Goal: Book appointment/travel/reservation

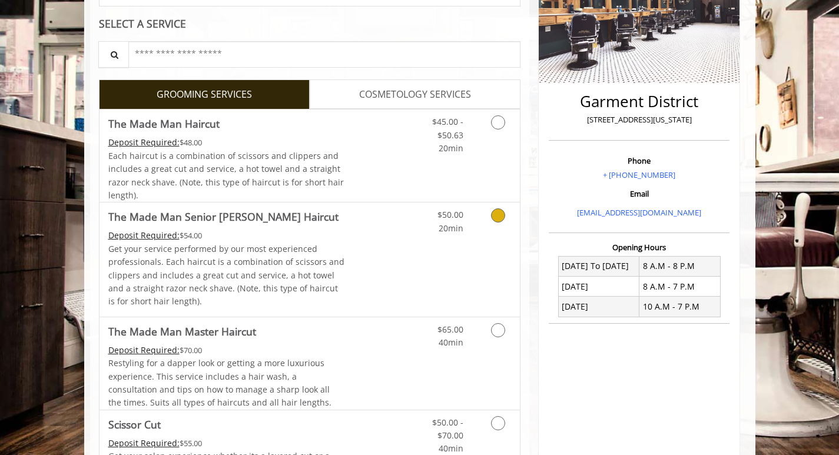
scroll to position [236, 0]
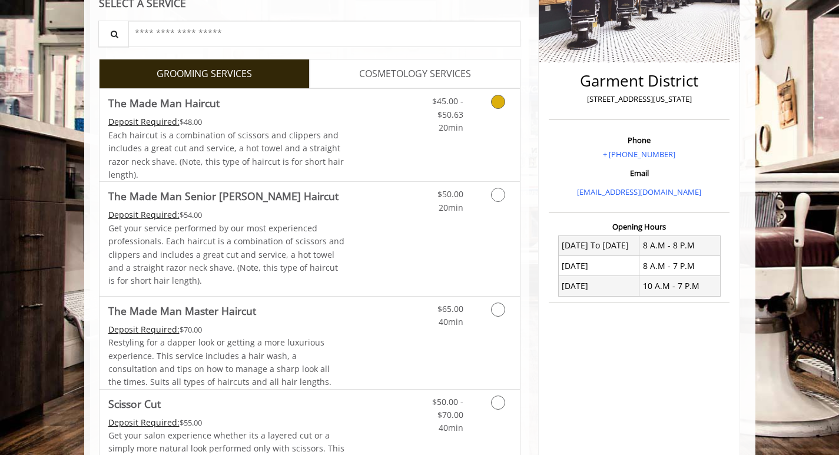
click at [502, 104] on icon "Grooming services" at bounding box center [498, 102] width 14 height 14
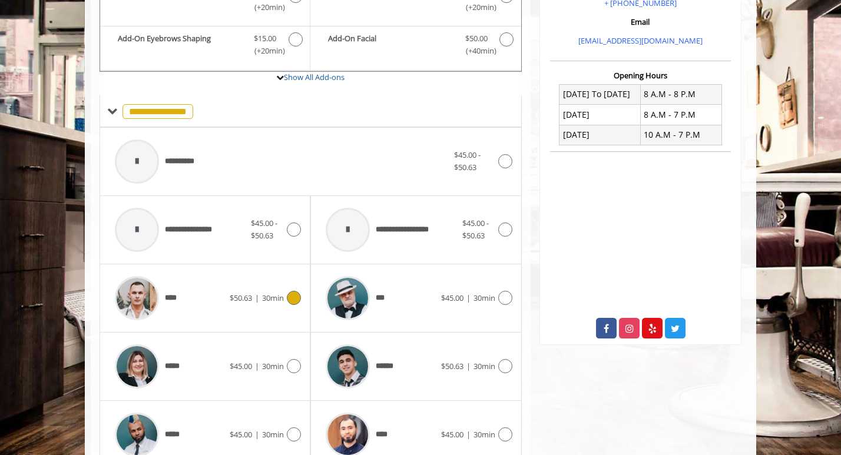
scroll to position [408, 0]
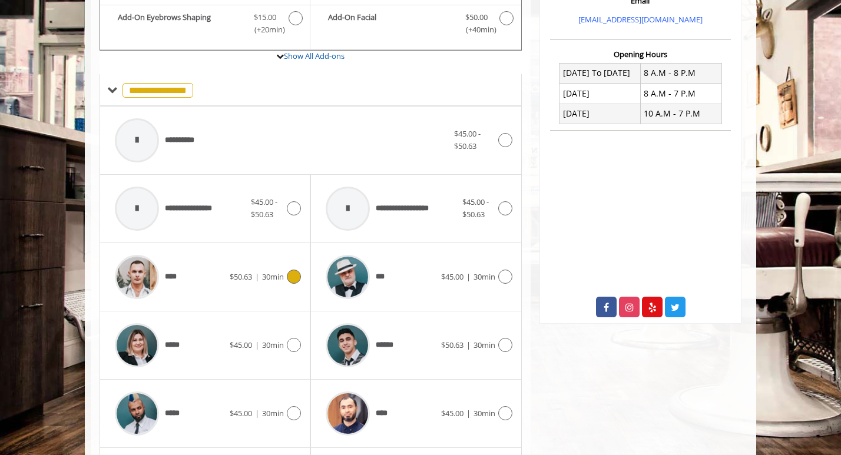
click at [290, 272] on icon at bounding box center [294, 277] width 14 height 14
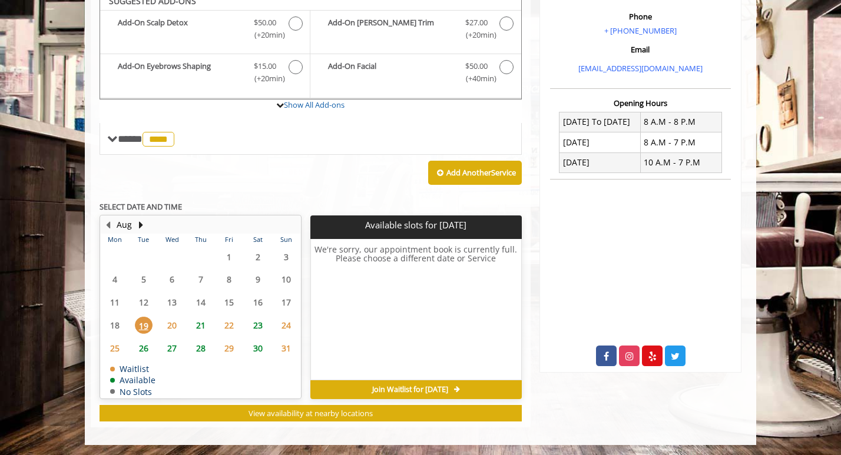
scroll to position [361, 0]
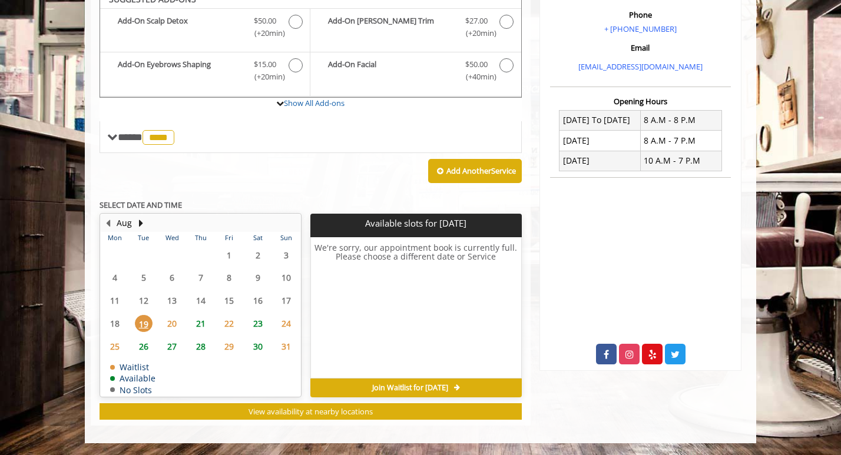
click at [198, 325] on span "21" at bounding box center [201, 323] width 18 height 17
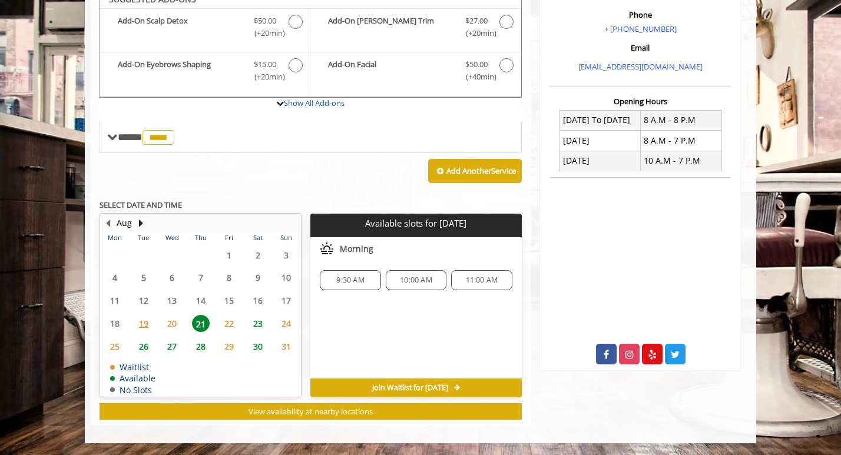
click at [172, 321] on span "20" at bounding box center [172, 323] width 18 height 17
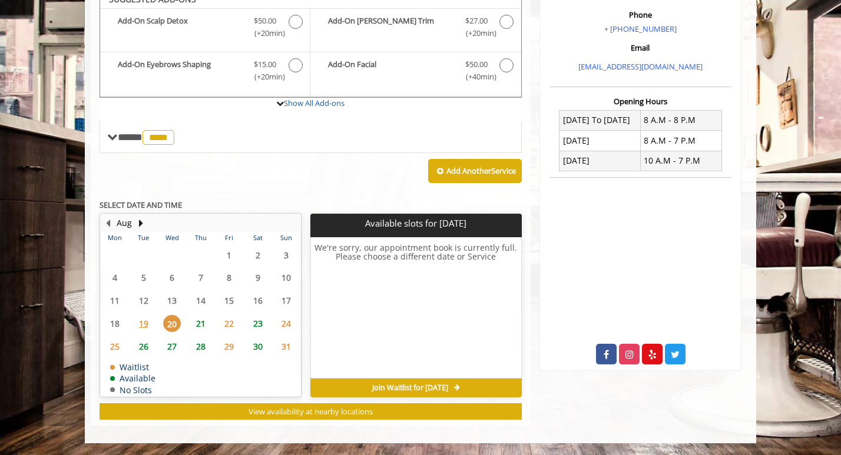
click at [393, 389] on span "Join Waitlist for [DATE]" at bounding box center [410, 387] width 76 height 9
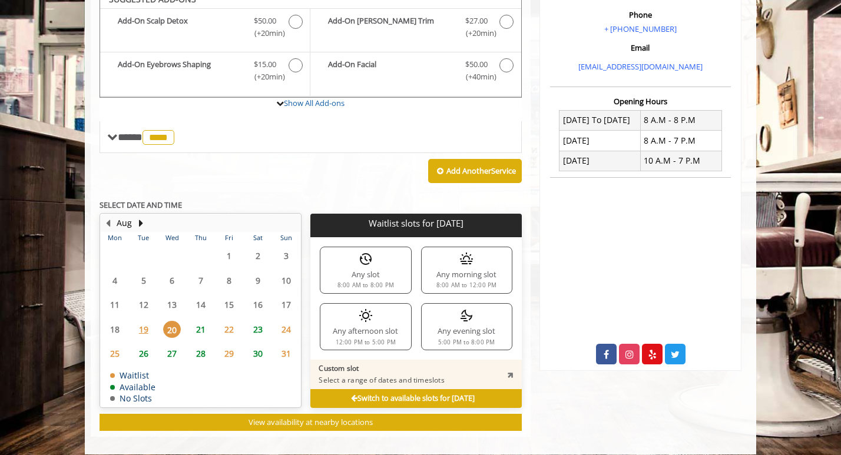
scroll to position [372, 0]
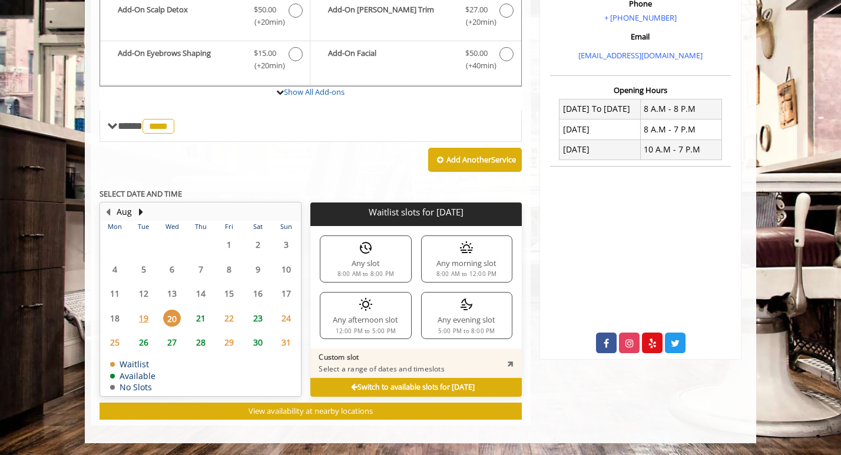
click at [512, 365] on icon at bounding box center [510, 364] width 10 height 10
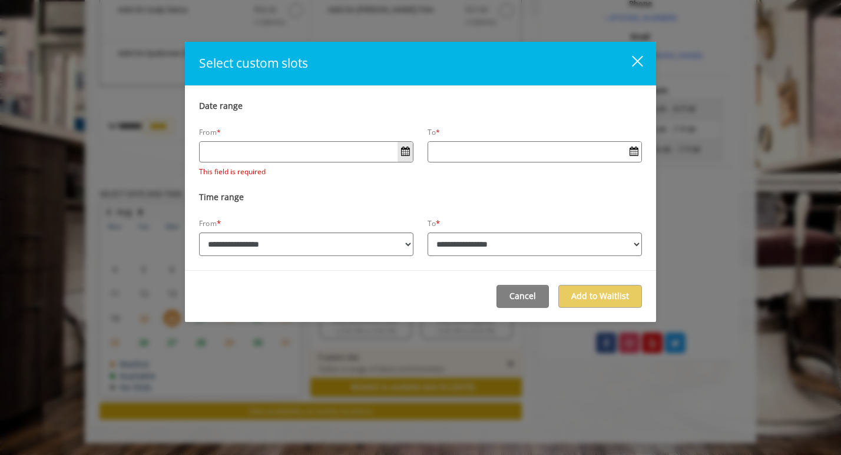
click at [407, 149] on span "Open Calendar" at bounding box center [405, 151] width 9 height 9
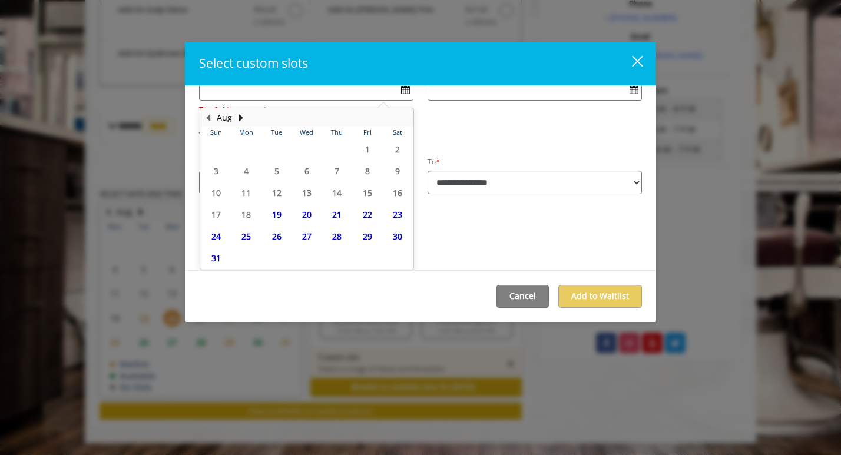
click at [483, 208] on div "**********" at bounding box center [420, 178] width 471 height 184
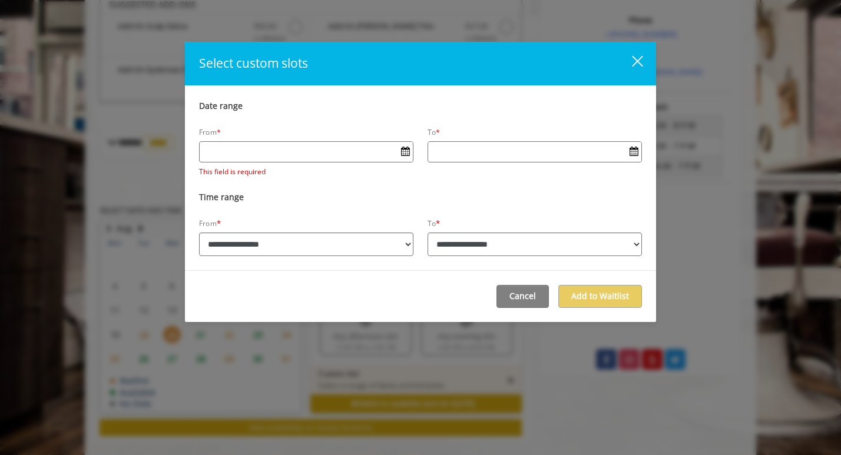
scroll to position [372, 0]
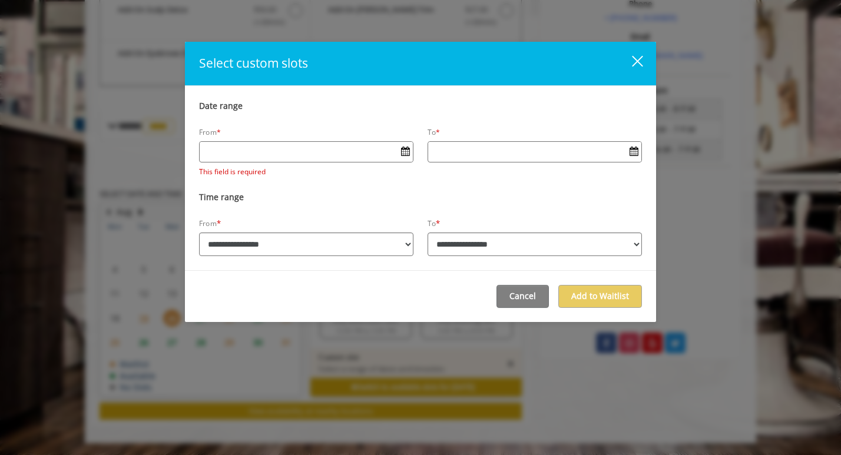
click at [301, 150] on input "Date input field" at bounding box center [306, 151] width 213 height 19
click at [405, 157] on button "Open Calendar" at bounding box center [404, 152] width 15 height 20
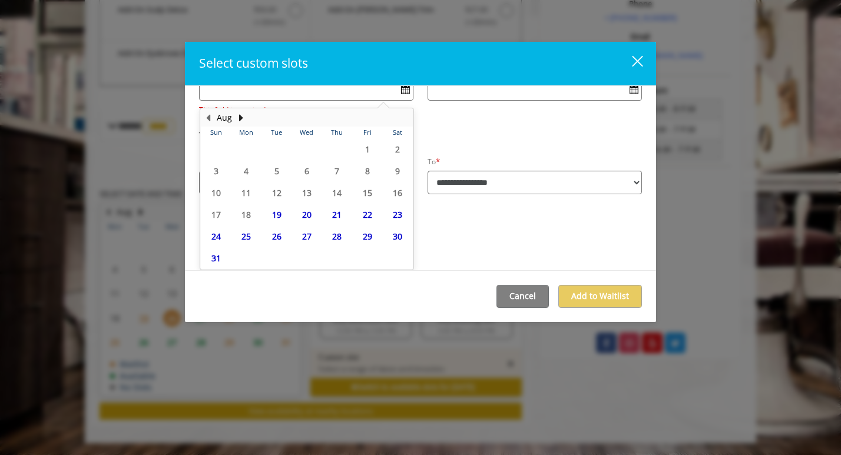
click at [306, 217] on span "20" at bounding box center [307, 214] width 18 height 17
type input "**********"
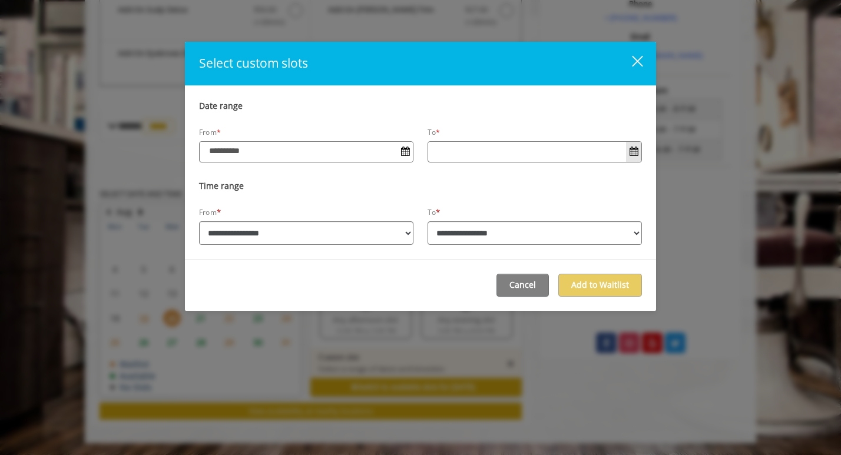
click at [635, 153] on span "Open Calendar" at bounding box center [633, 151] width 9 height 9
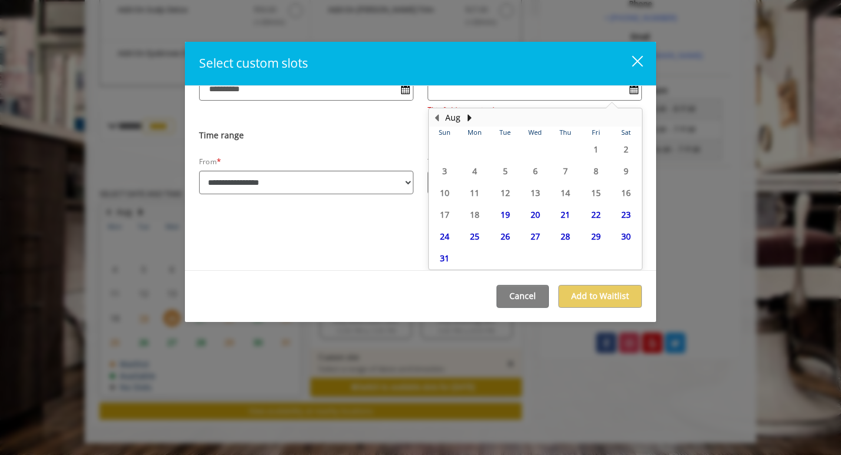
click at [528, 216] on span "20" at bounding box center [535, 214] width 18 height 17
type input "**********"
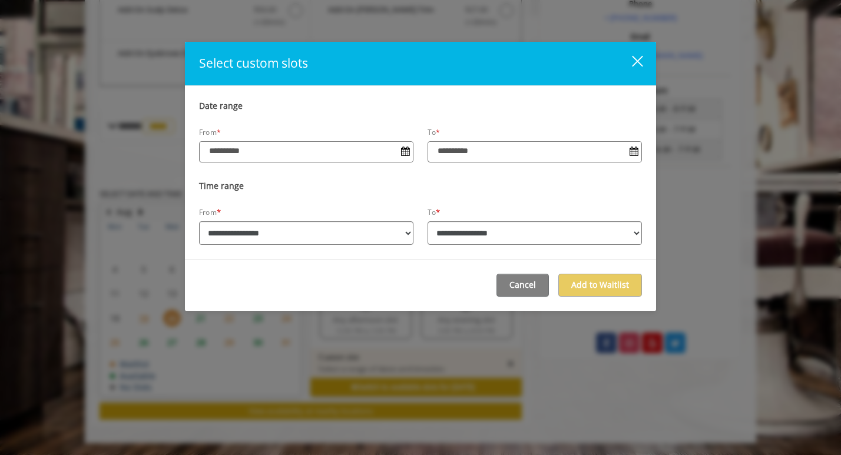
scroll to position [0, 0]
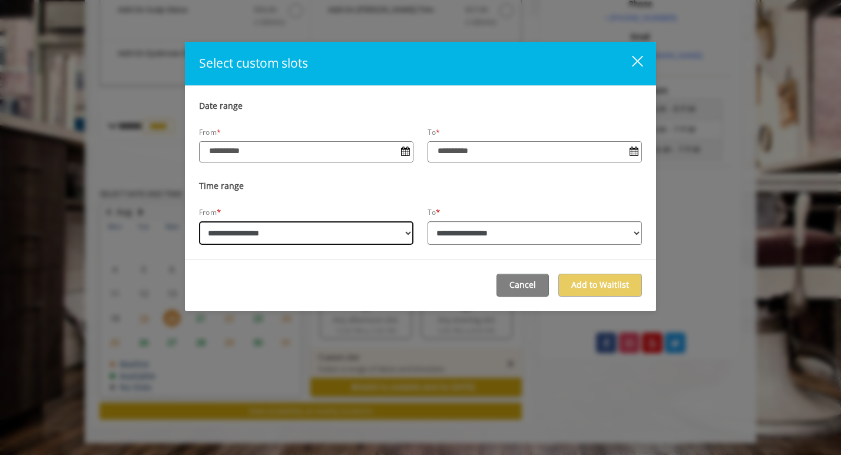
click at [246, 240] on select "**********" at bounding box center [306, 233] width 214 height 24
select select "**********"
click at [199, 221] on select "**********" at bounding box center [306, 233] width 214 height 24
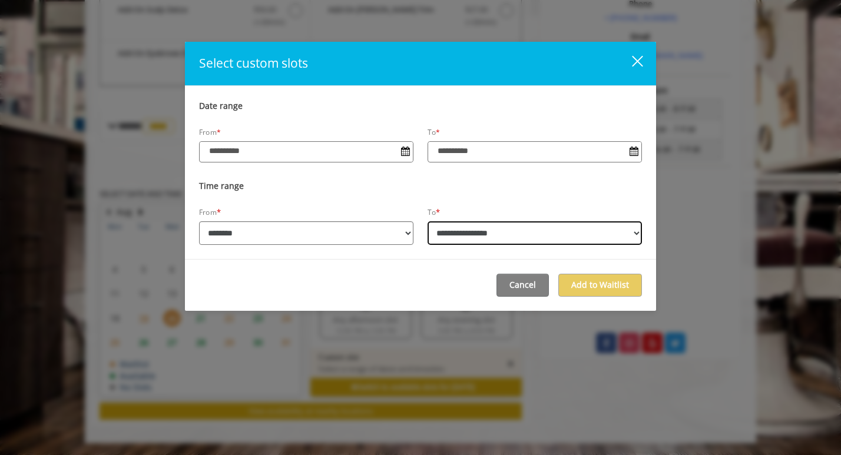
click at [509, 237] on select "**********" at bounding box center [534, 233] width 214 height 24
select select "**********"
click at [427, 221] on select "**********" at bounding box center [534, 233] width 214 height 24
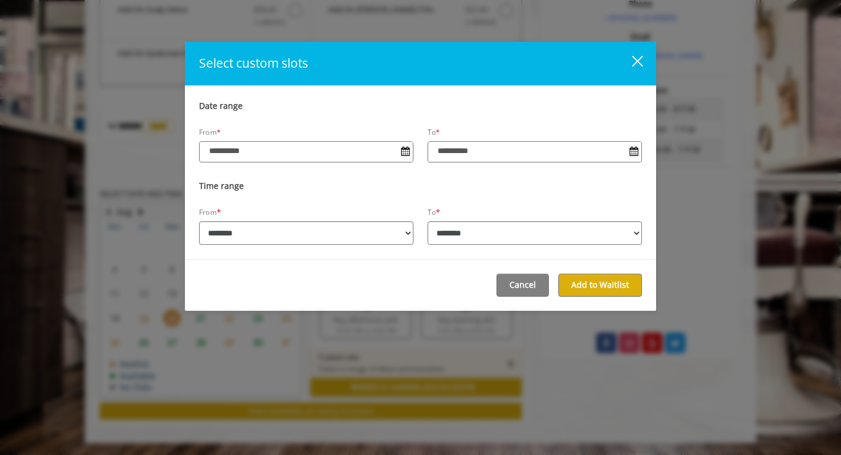
click at [441, 274] on div "Cancel Add to Waitlist" at bounding box center [420, 285] width 471 height 52
click at [607, 286] on button "Add to Waitlist" at bounding box center [600, 285] width 84 height 23
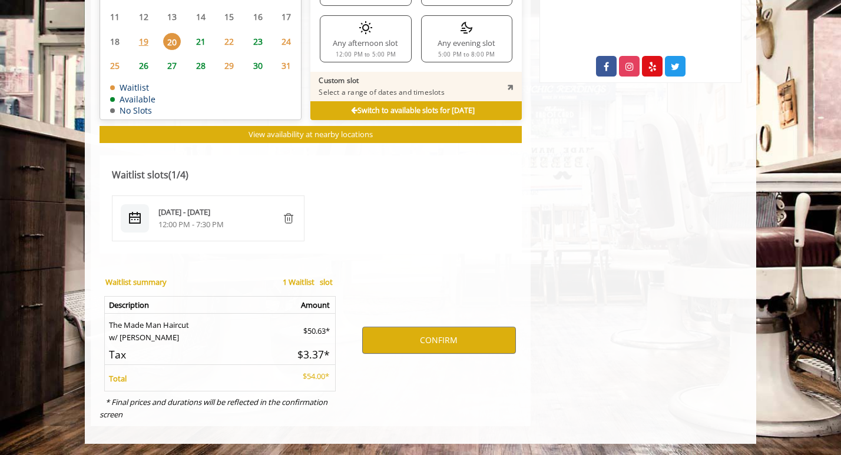
scroll to position [649, 0]
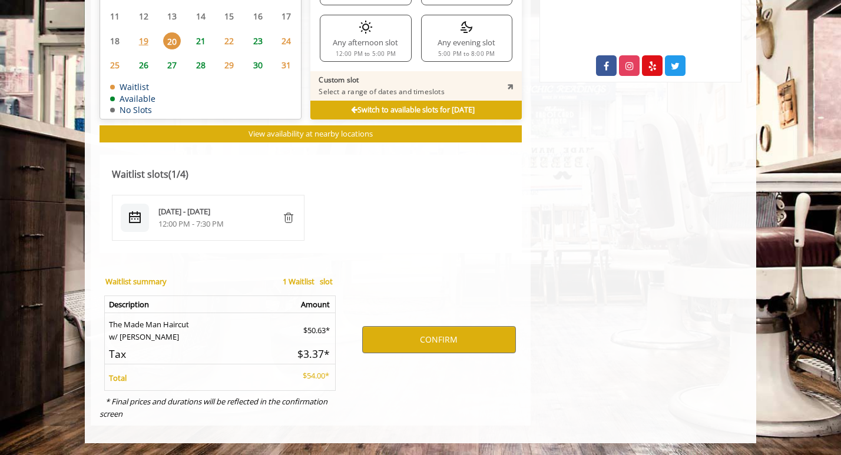
click at [313, 281] on b "1 Waitlist slot" at bounding box center [308, 281] width 50 height 11
click at [299, 283] on b "1 Waitlist slot" at bounding box center [308, 281] width 50 height 11
click at [454, 340] on button "CONFIRM" at bounding box center [439, 339] width 154 height 27
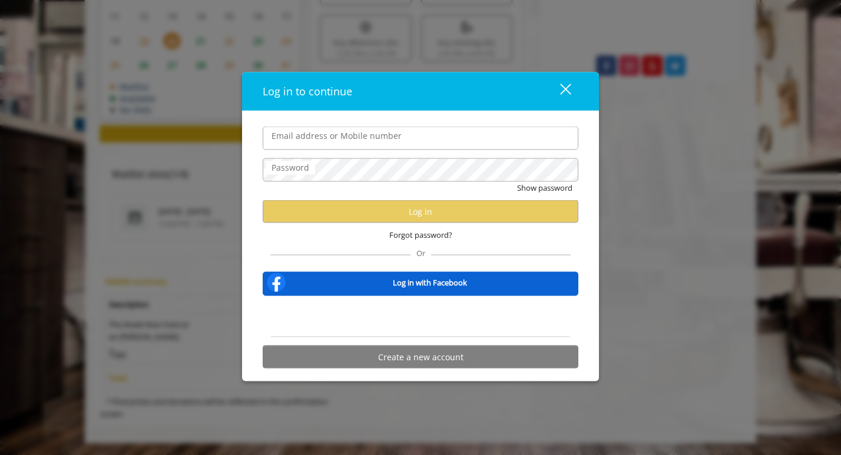
click at [566, 90] on div "close dialog" at bounding box center [565, 89] width 11 height 11
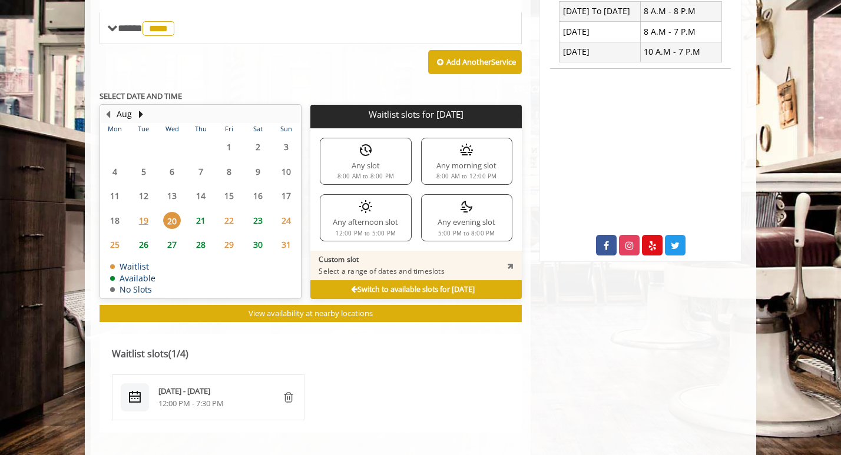
scroll to position [471, 0]
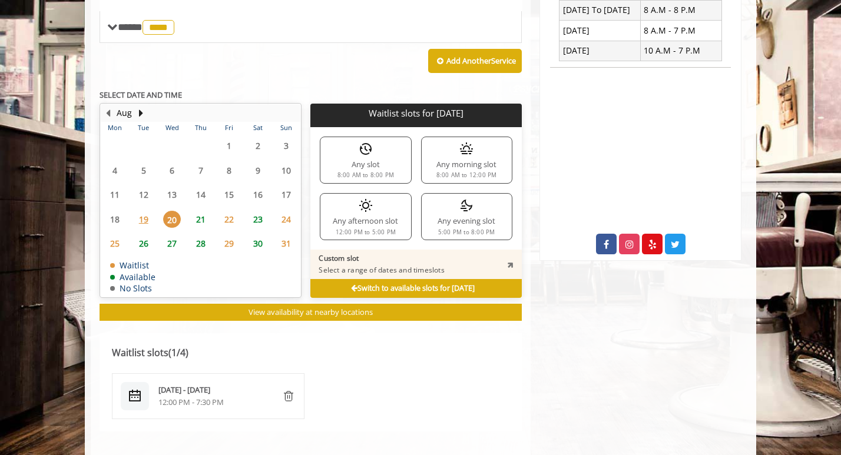
click at [145, 220] on span "19" at bounding box center [144, 219] width 18 height 17
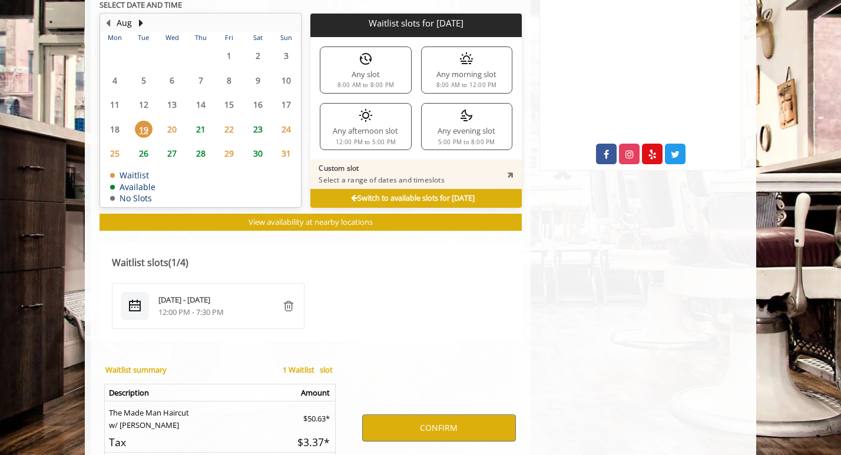
scroll to position [579, 0]
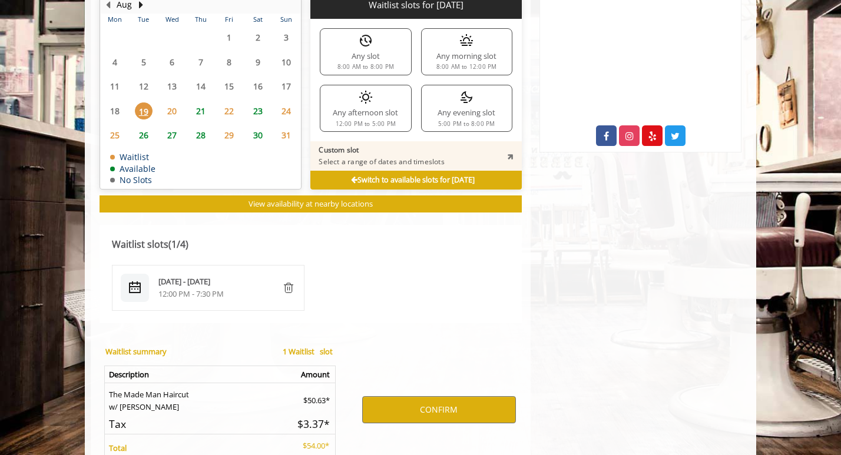
click at [201, 112] on span "21" at bounding box center [201, 110] width 18 height 17
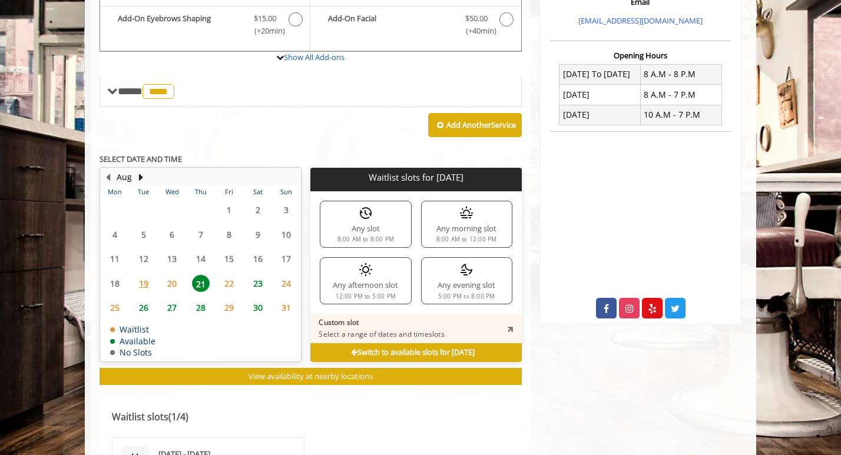
scroll to position [403, 0]
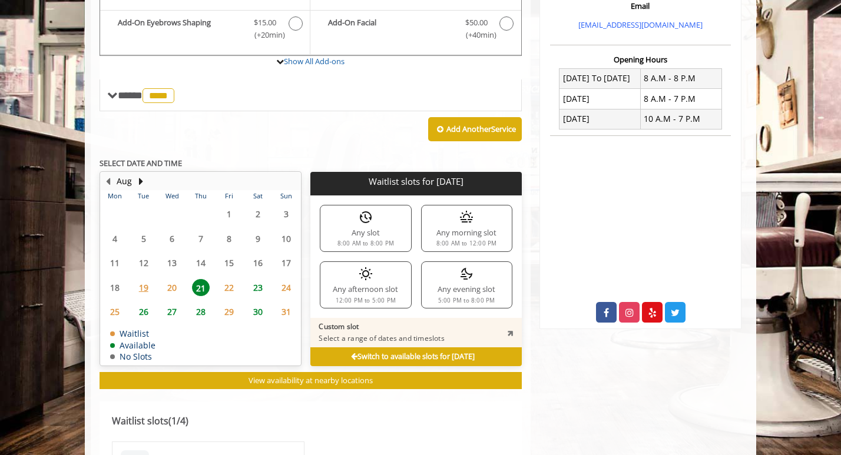
click at [351, 355] on icon at bounding box center [354, 357] width 6 height 8
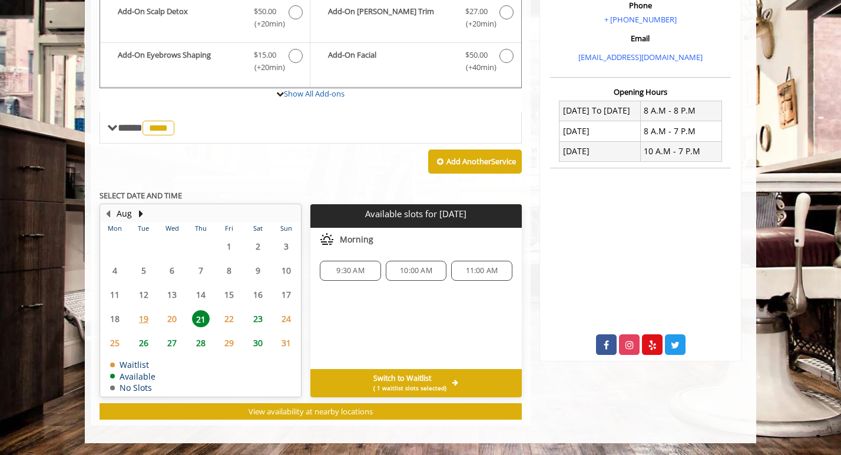
scroll to position [370, 0]
click at [427, 386] on span "( 1 waitlist slots selected)" at bounding box center [409, 387] width 73 height 9
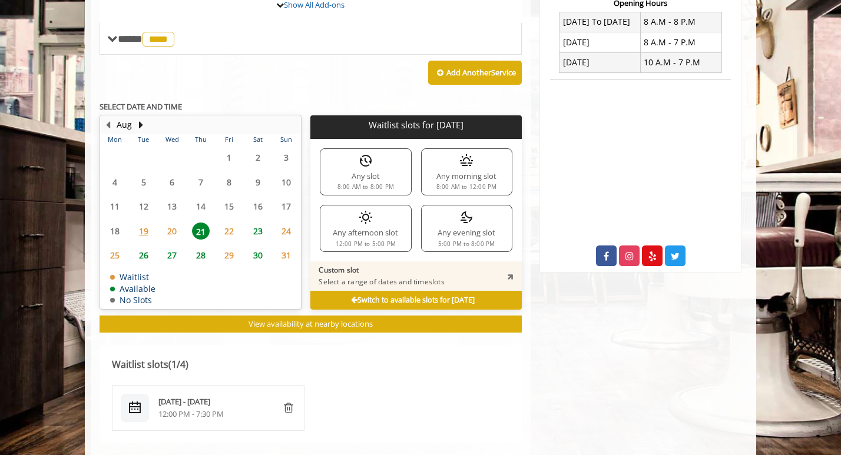
scroll to position [488, 0]
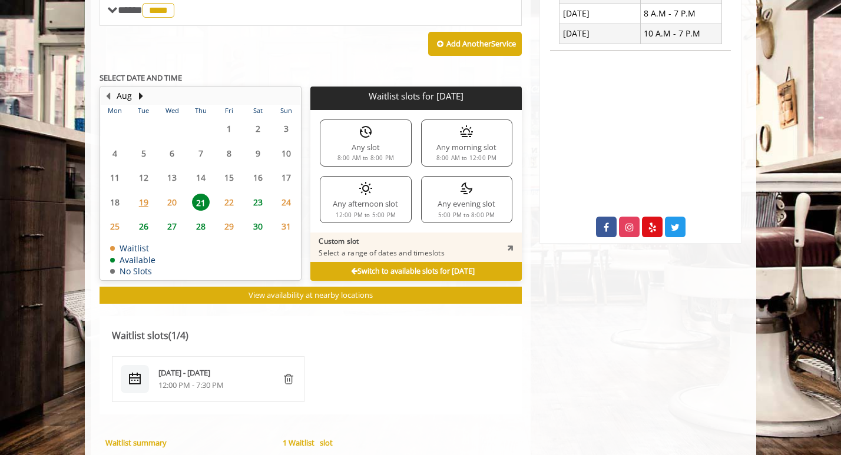
click at [287, 377] on img "remove" at bounding box center [288, 379] width 14 height 14
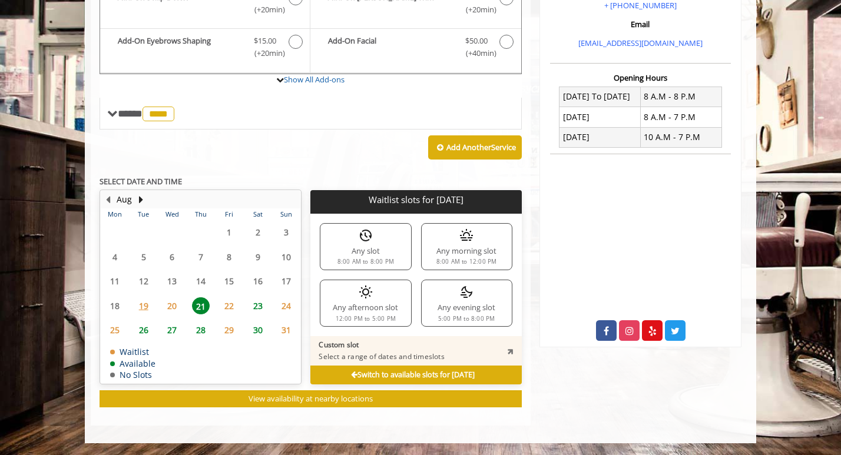
scroll to position [385, 0]
click at [254, 309] on span "23" at bounding box center [258, 305] width 18 height 17
click at [174, 307] on span "20" at bounding box center [172, 305] width 18 height 17
click at [360, 199] on p "Waitlist slots for Wed, Aug 20 2025" at bounding box center [415, 200] width 201 height 10
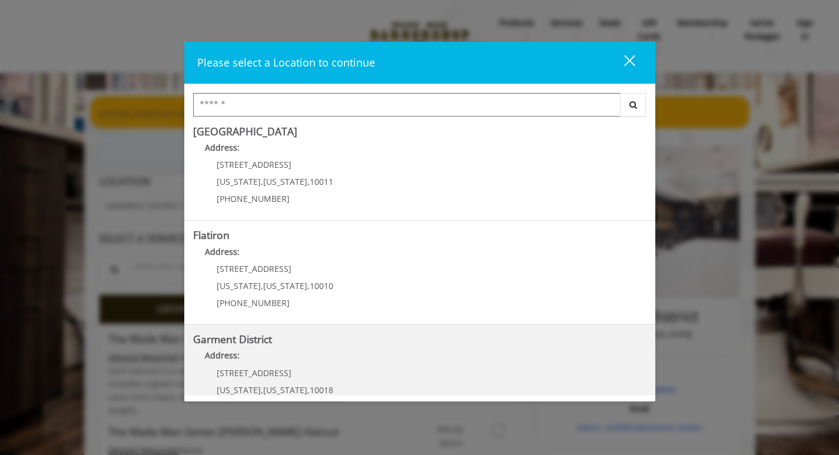
scroll to position [247, 0]
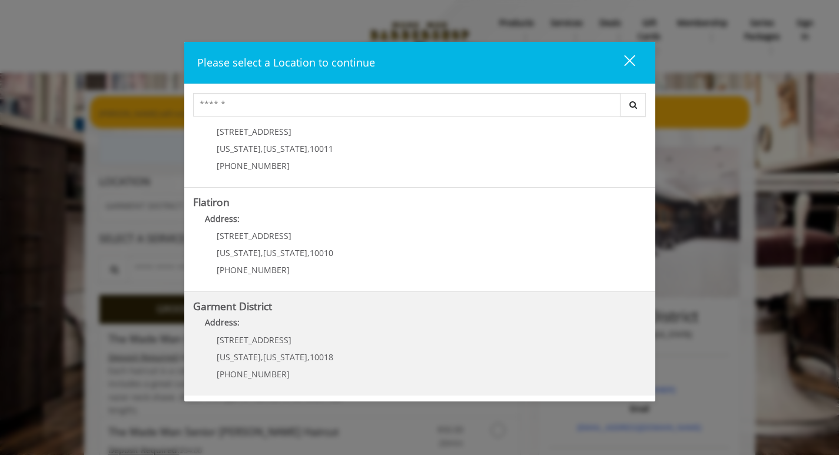
click at [270, 370] on span "(212) 997-4247" at bounding box center [253, 374] width 73 height 11
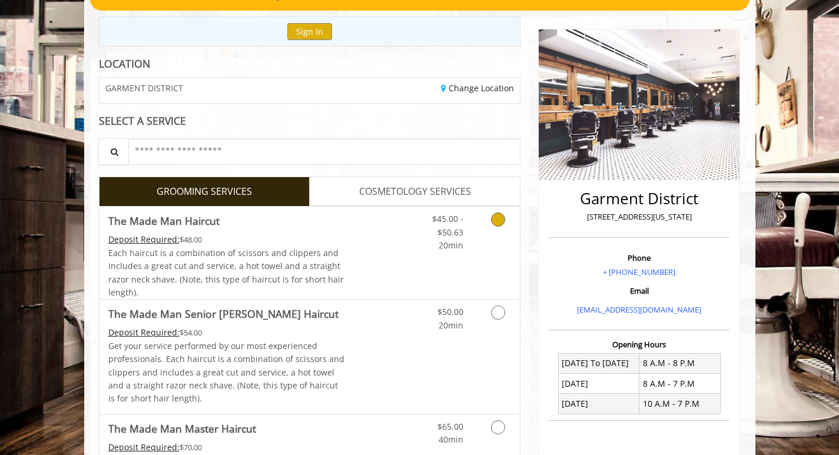
click at [487, 221] on link "Grooming services" at bounding box center [496, 229] width 30 height 45
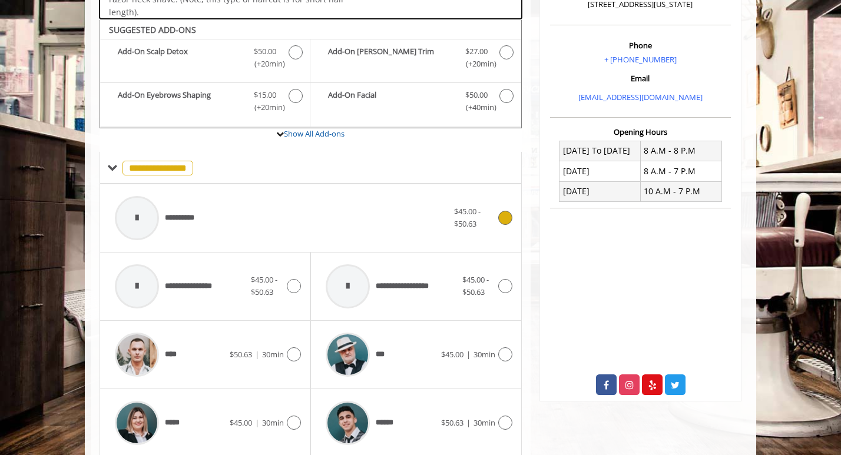
scroll to position [349, 0]
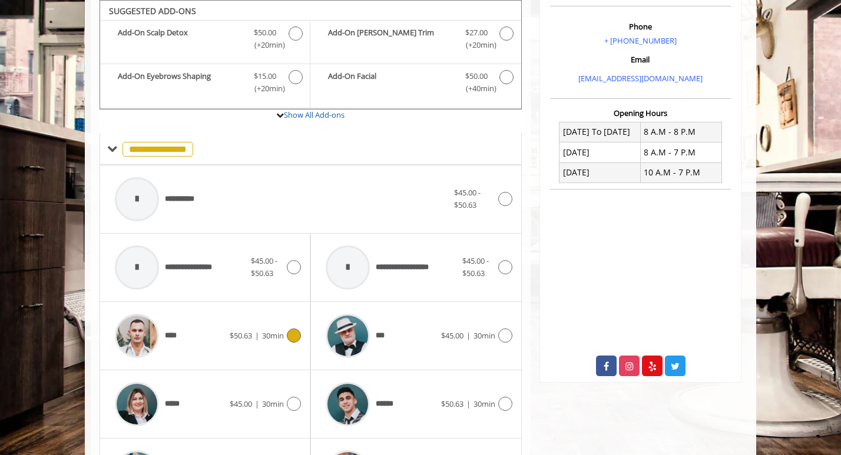
click at [285, 340] on div at bounding box center [292, 336] width 17 height 14
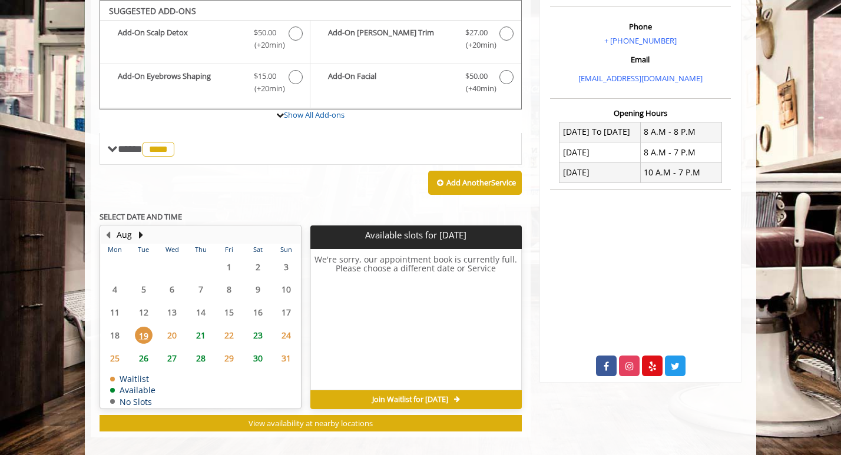
scroll to position [350, 0]
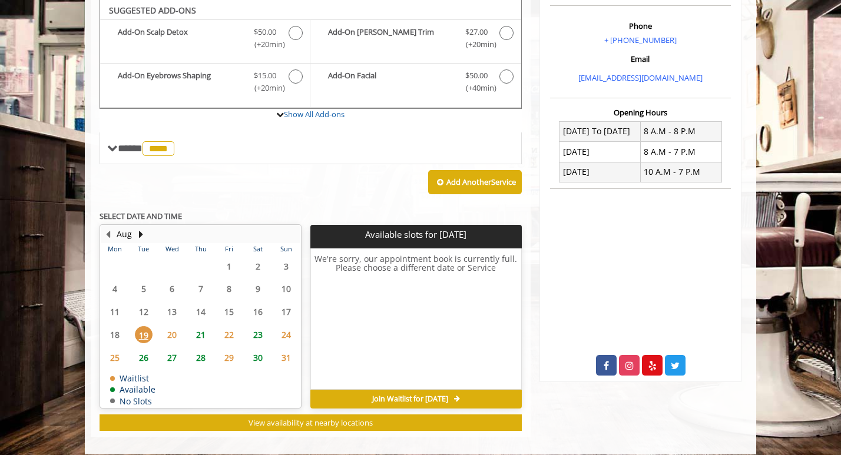
click at [174, 332] on span "20" at bounding box center [172, 334] width 18 height 17
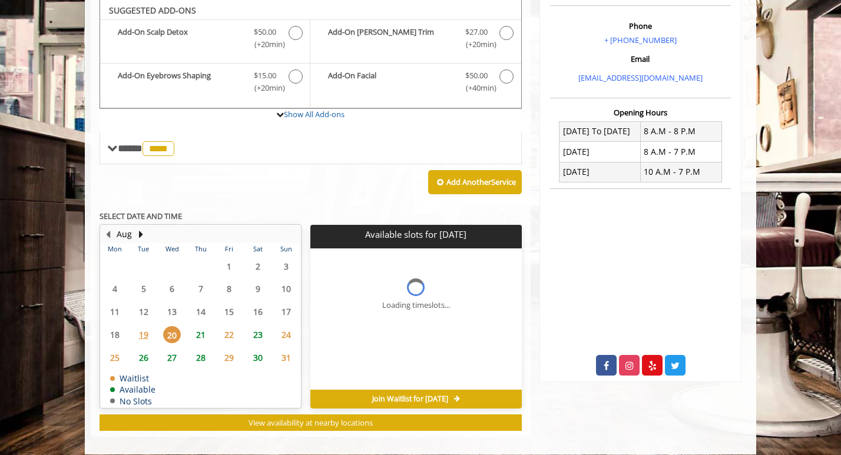
scroll to position [361, 0]
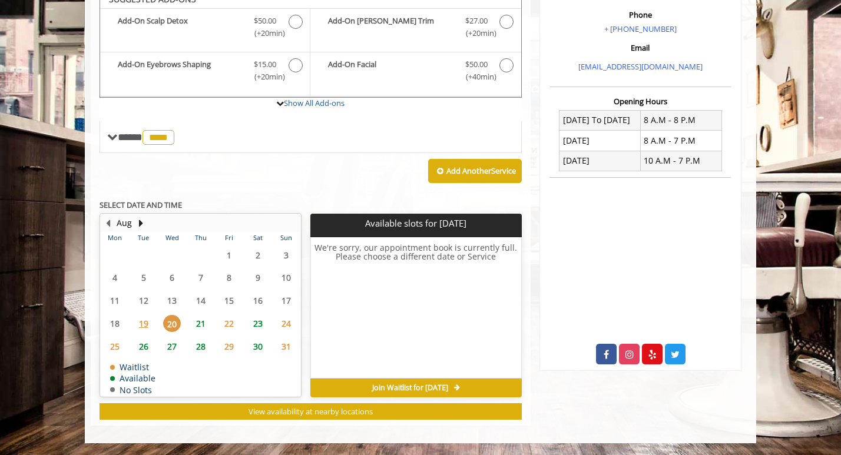
click at [201, 323] on span "21" at bounding box center [201, 323] width 18 height 17
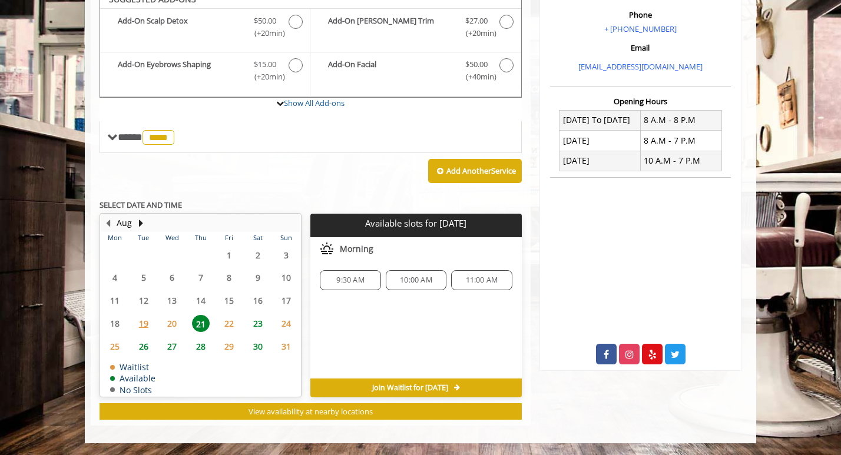
click at [258, 326] on span "23" at bounding box center [258, 323] width 18 height 17
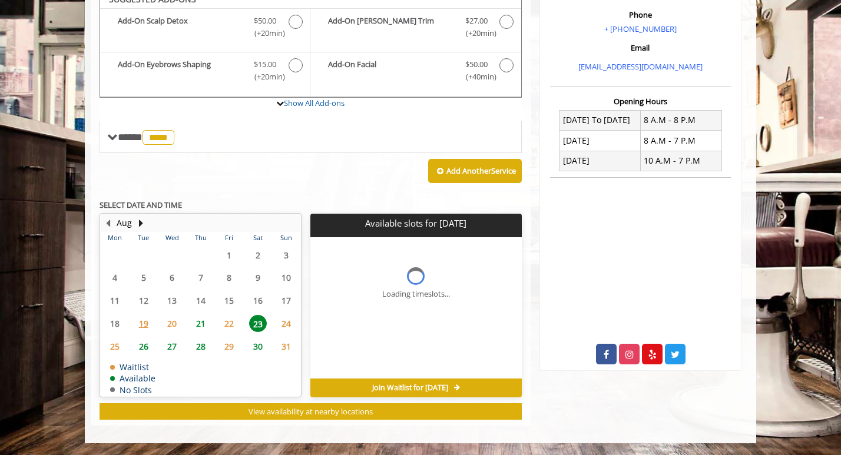
scroll to position [379, 0]
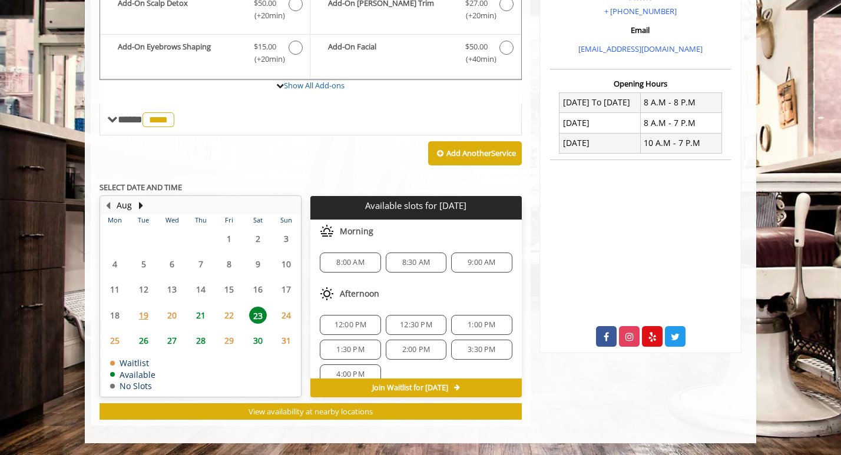
click at [144, 344] on span "26" at bounding box center [144, 340] width 18 height 17
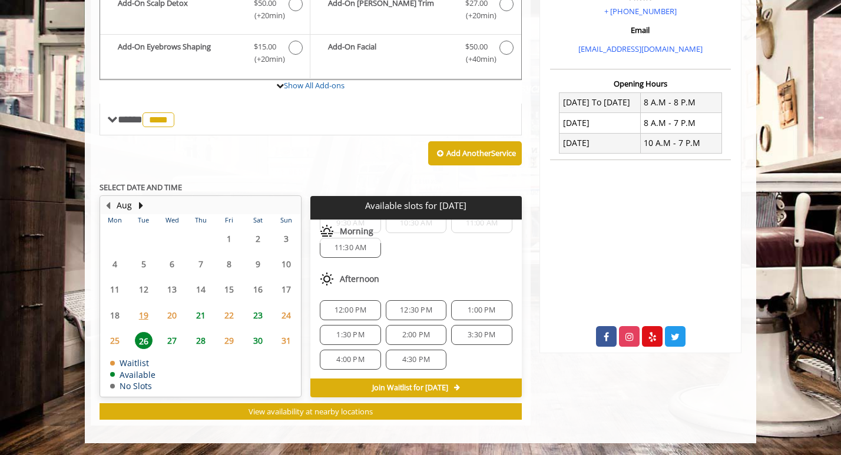
scroll to position [65, 0]
click at [172, 314] on span "20" at bounding box center [172, 315] width 18 height 17
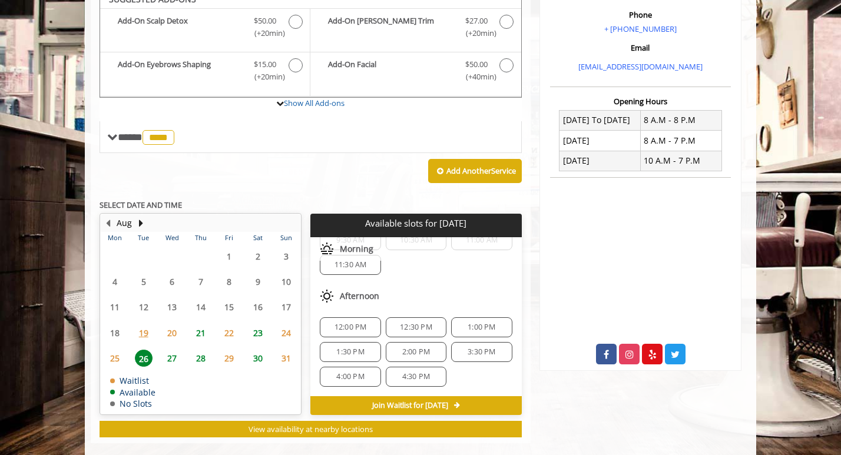
scroll to position [0, 0]
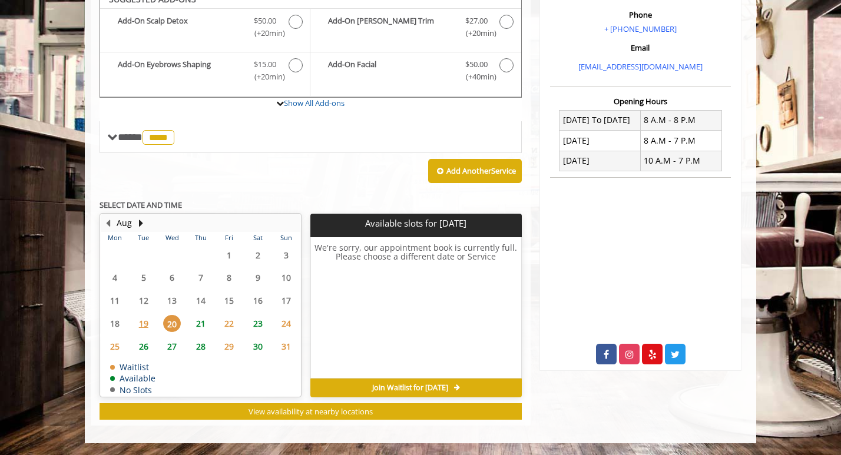
click at [200, 323] on span "21" at bounding box center [201, 323] width 18 height 17
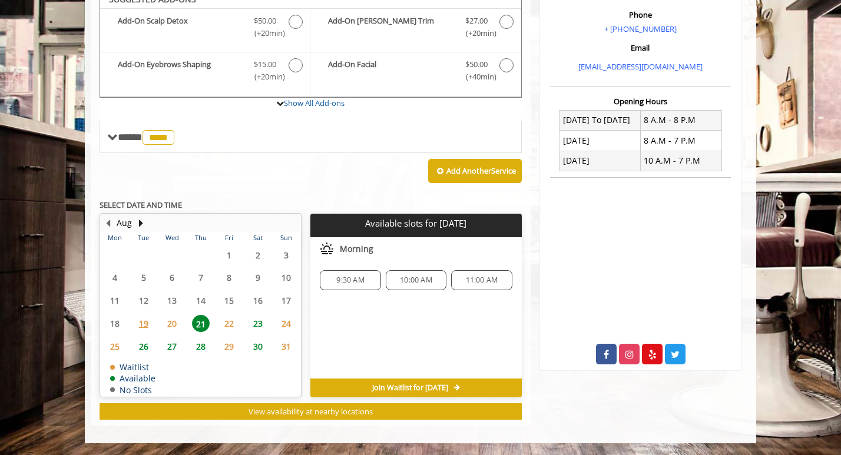
click at [173, 325] on span "20" at bounding box center [172, 323] width 18 height 17
